Goal: Find specific page/section: Find specific page/section

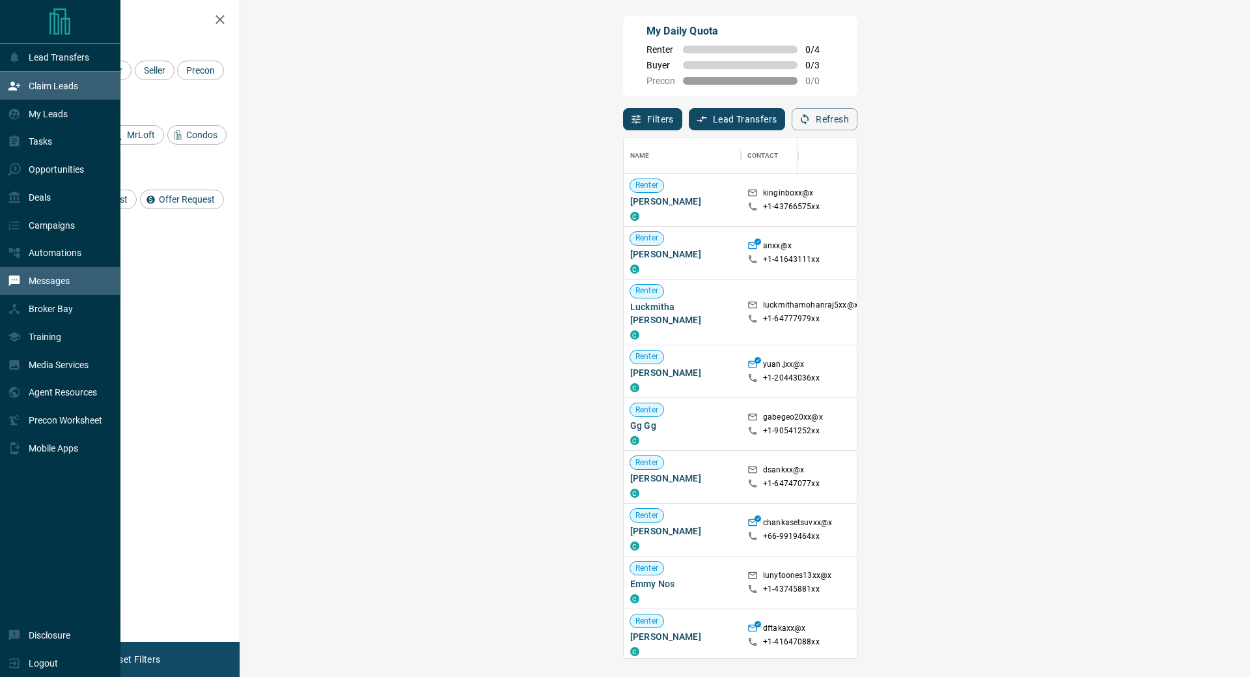
scroll to position [511, 972]
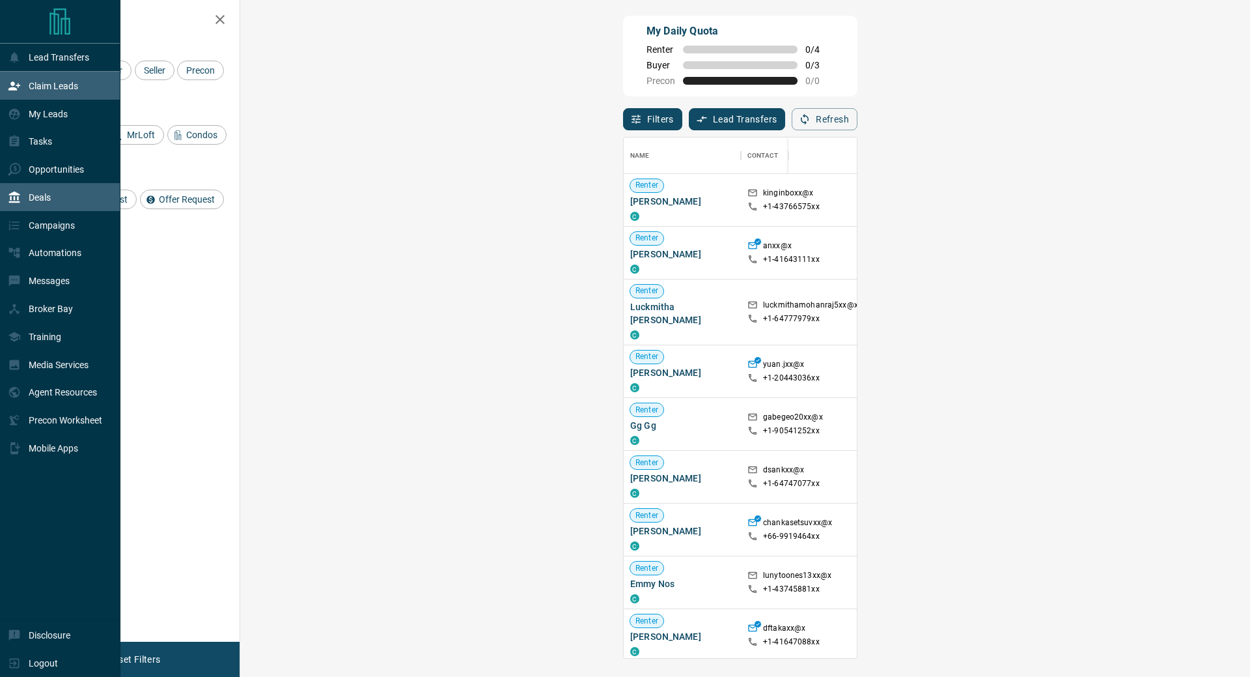
click at [33, 201] on p "Deals" at bounding box center [40, 197] width 22 height 10
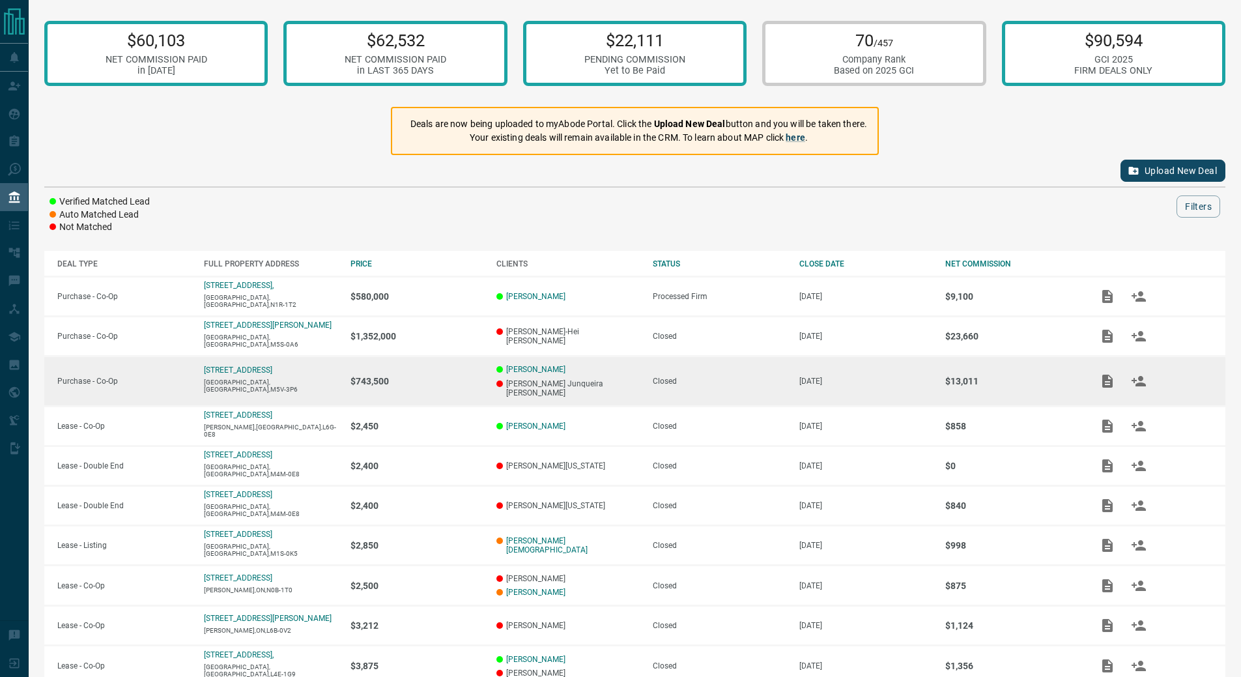
drag, startPoint x: 837, startPoint y: 385, endPoint x: 793, endPoint y: 384, distance: 44.3
click at [793, 384] on td "[DATE]" at bounding box center [859, 381] width 147 height 50
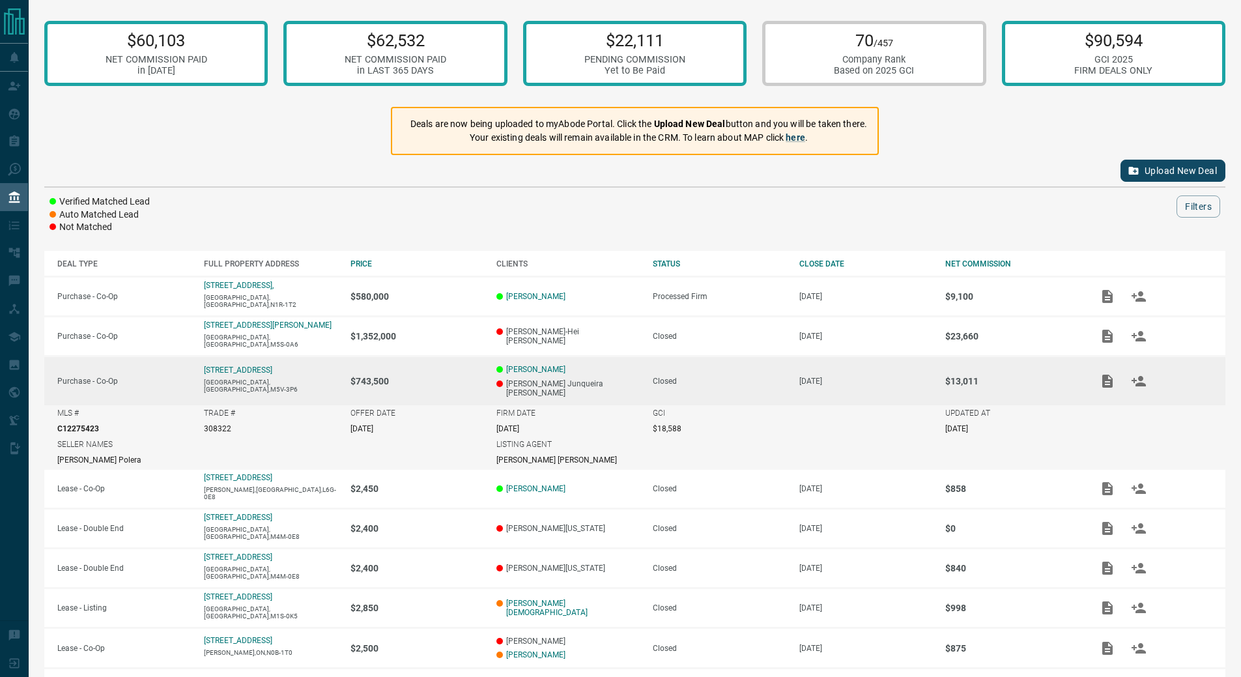
copy p "[DATE]"
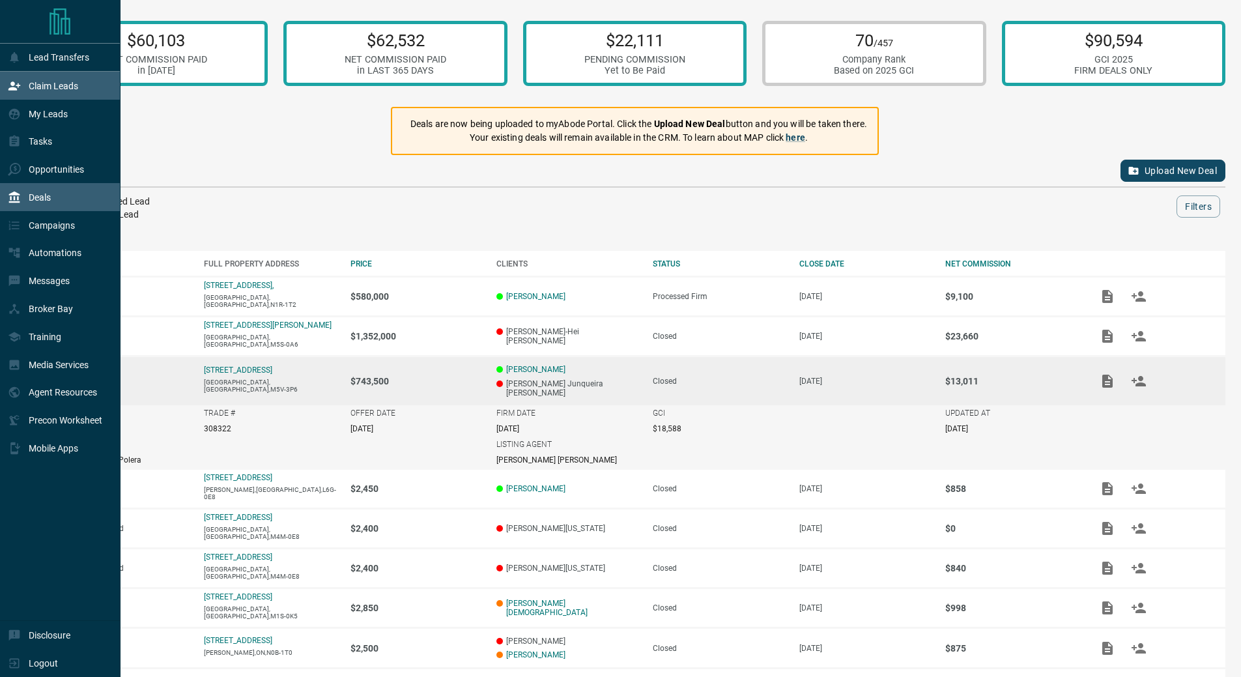
click at [51, 91] on p "Claim Leads" at bounding box center [53, 86] width 49 height 10
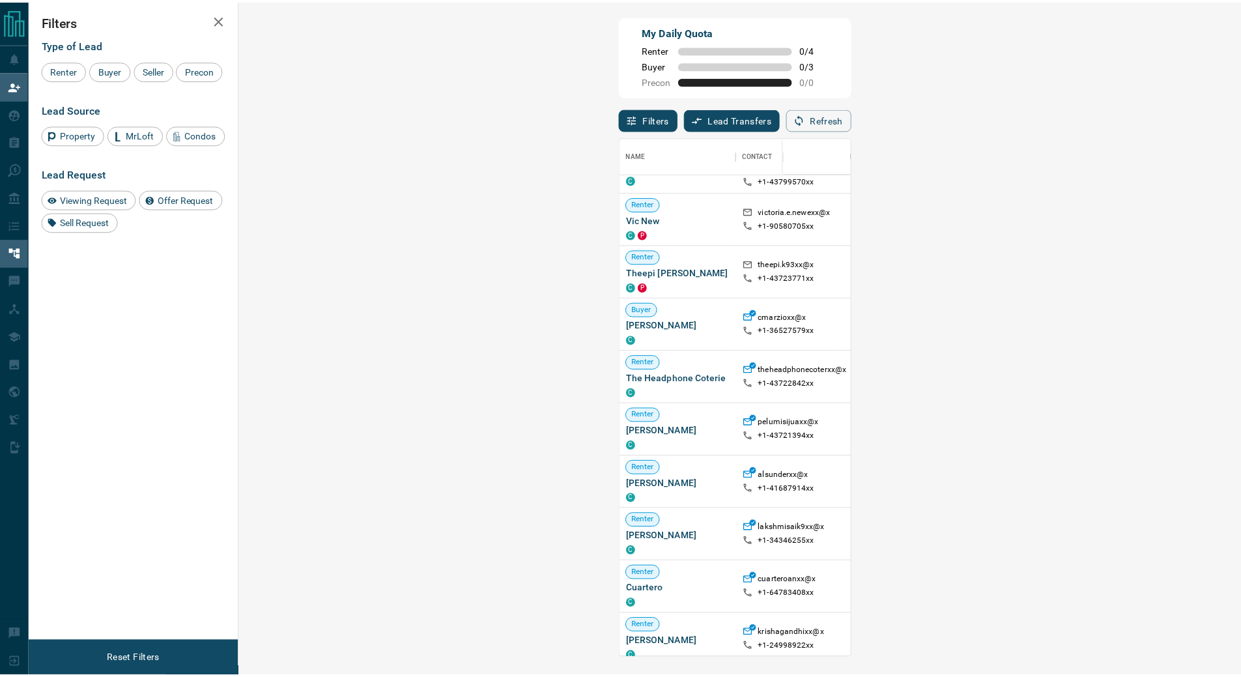
scroll to position [586, 0]
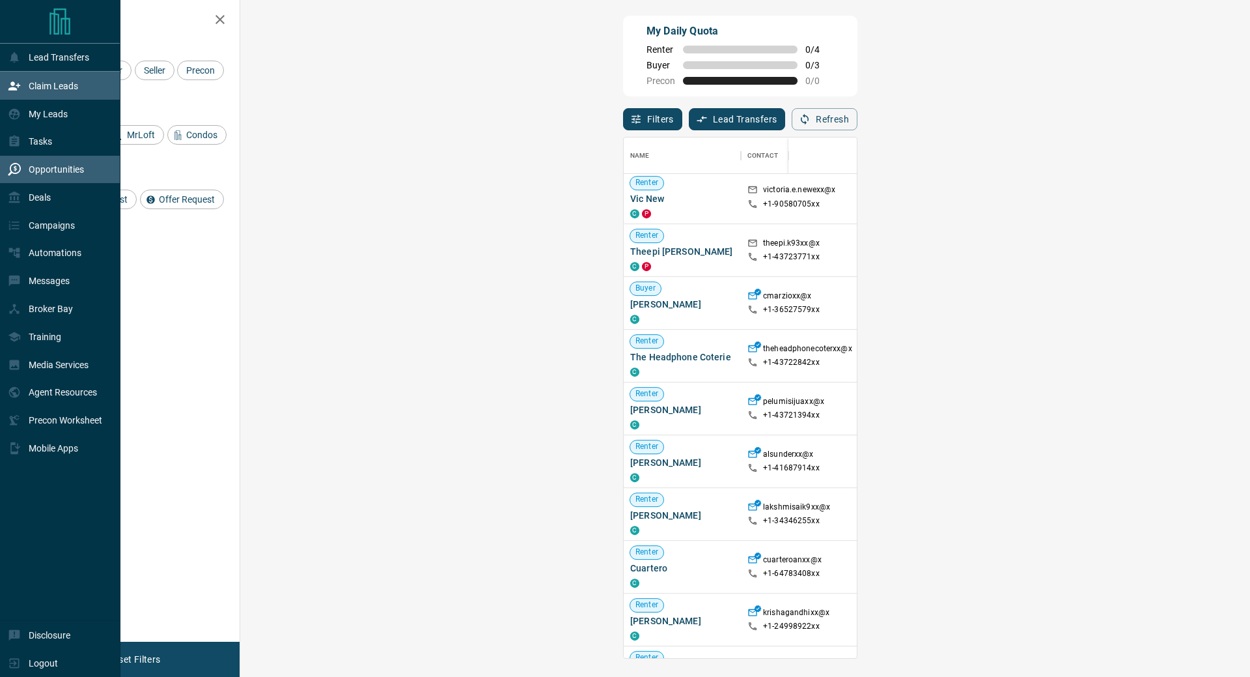
click at [53, 175] on p "Opportunities" at bounding box center [56, 169] width 55 height 10
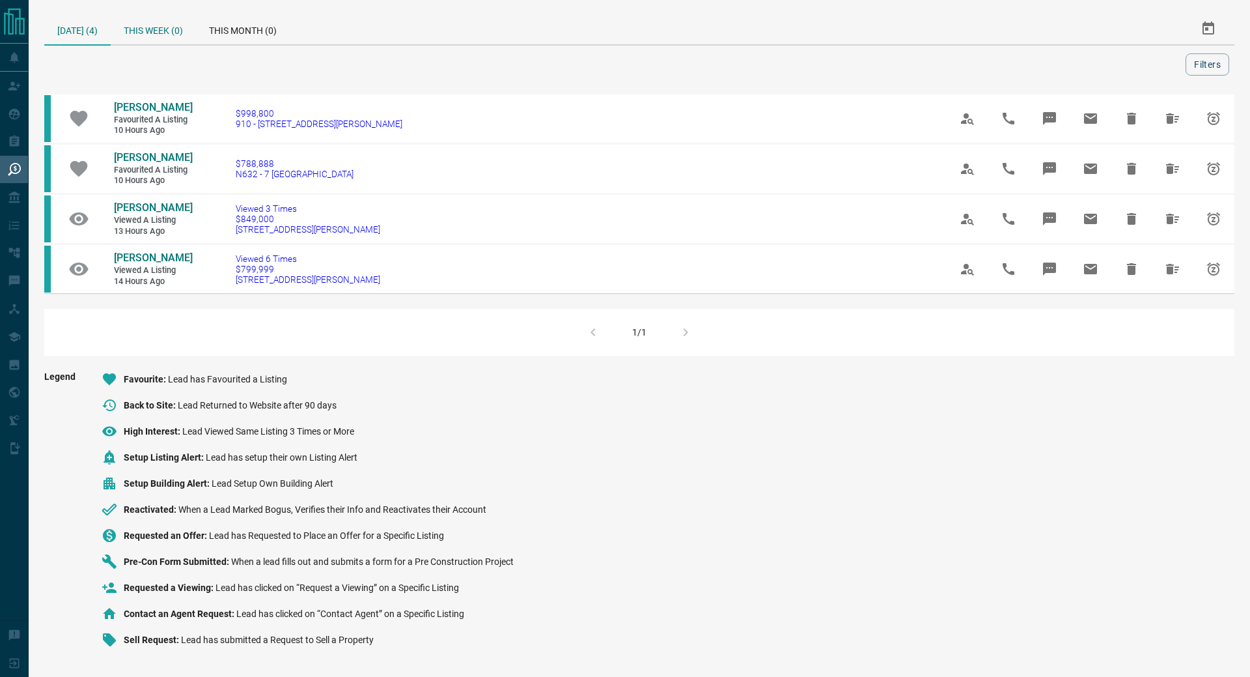
click at [176, 31] on div "This Week (0)" at bounding box center [153, 28] width 85 height 31
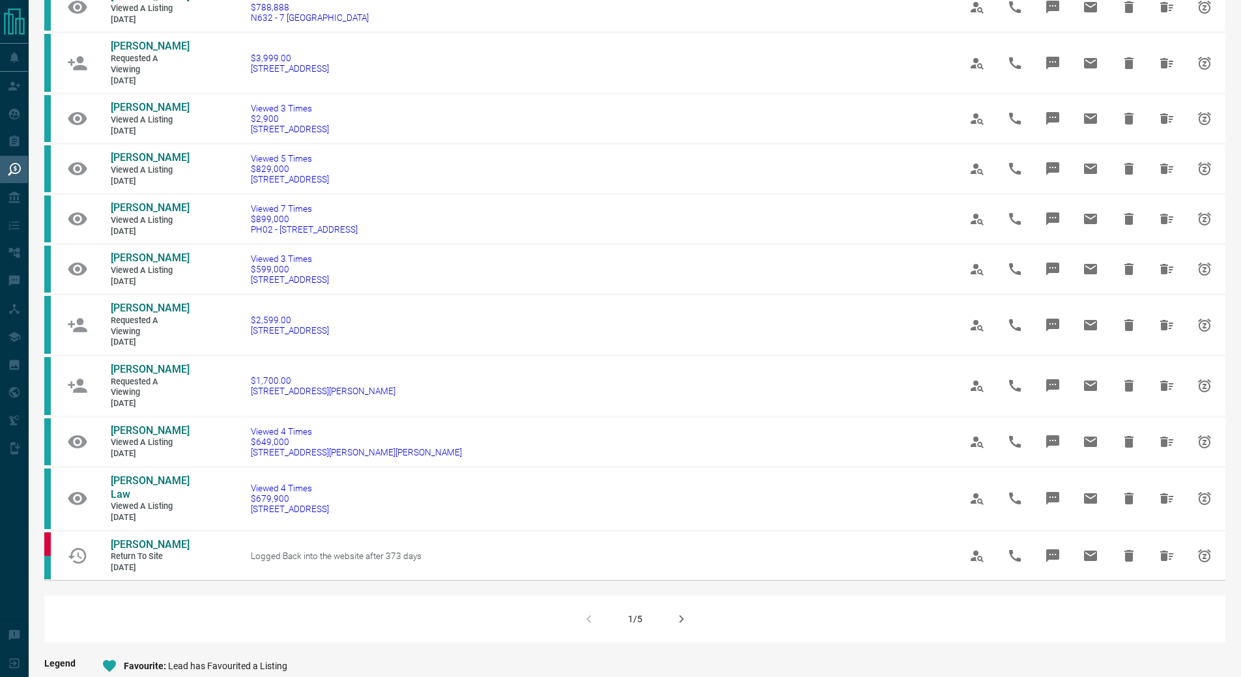
scroll to position [586, 0]
